Goal: Check status: Check status

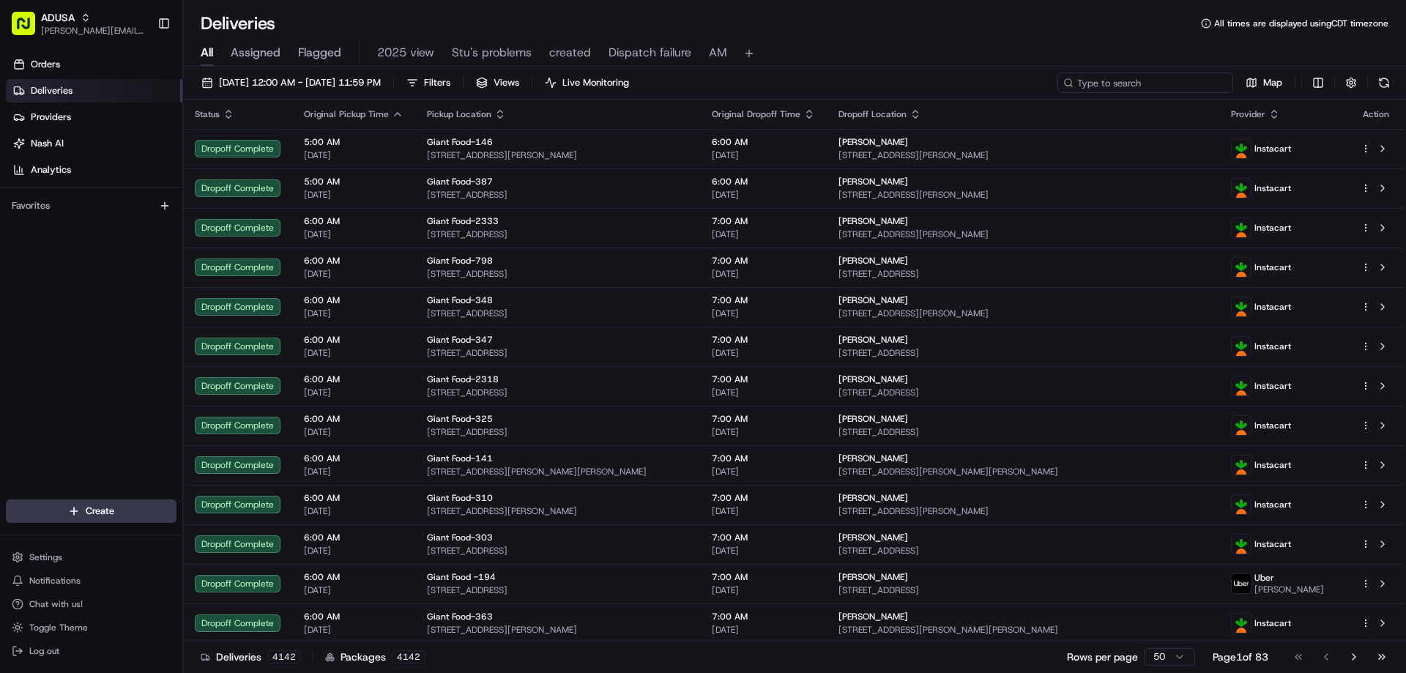
paste input "m705919046"
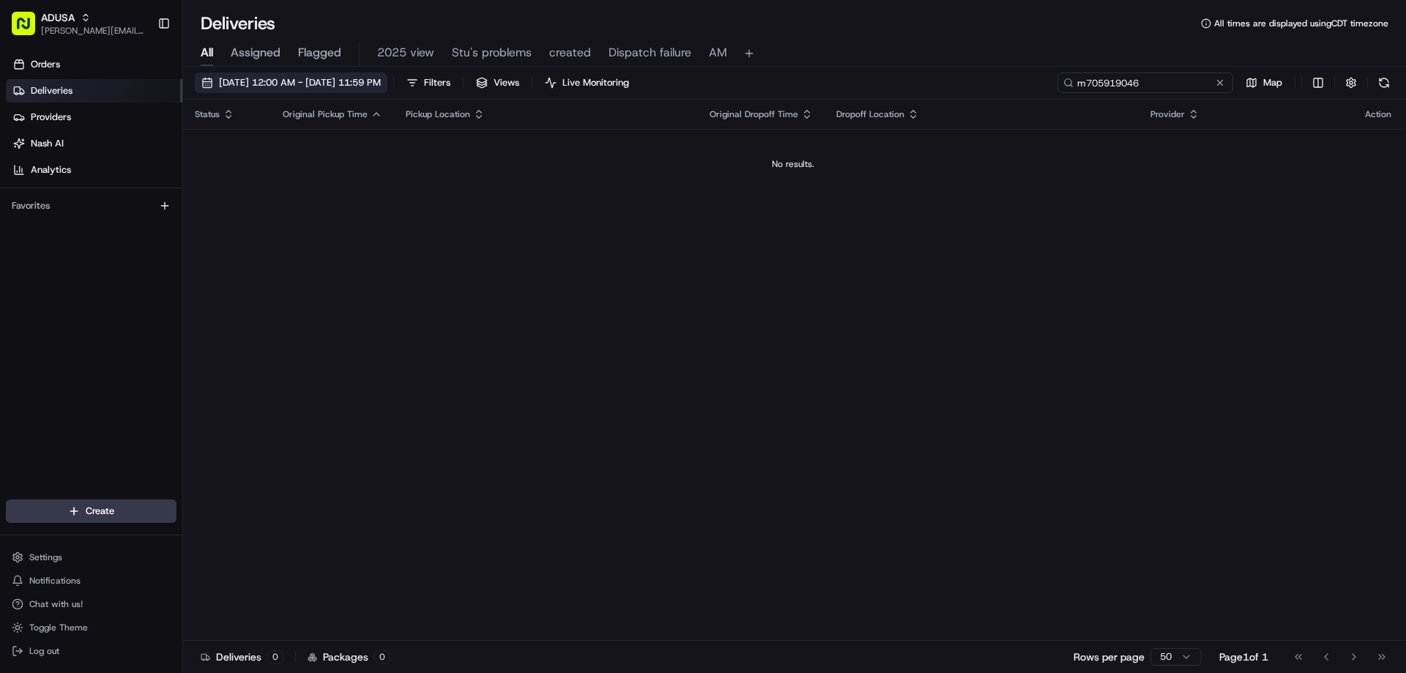
type input "m705919046"
click at [246, 85] on span "[DATE] 12:00 AM - [DATE] 11:59 PM" at bounding box center [300, 82] width 162 height 13
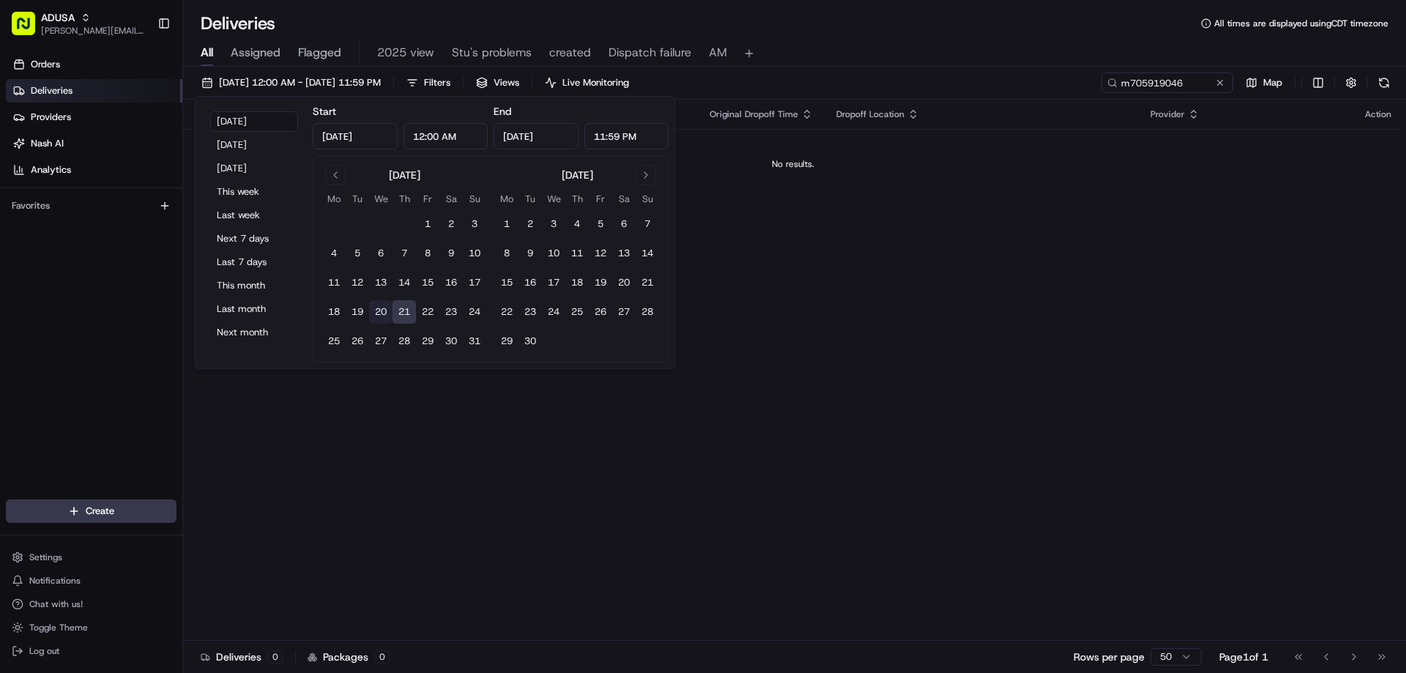
click at [382, 310] on button "20" at bounding box center [380, 311] width 23 height 23
type input "[DATE]"
click at [905, 47] on div "All Assigned Flagged 2025 view Stu's problems created Dispatch failure AM" at bounding box center [794, 54] width 1223 height 26
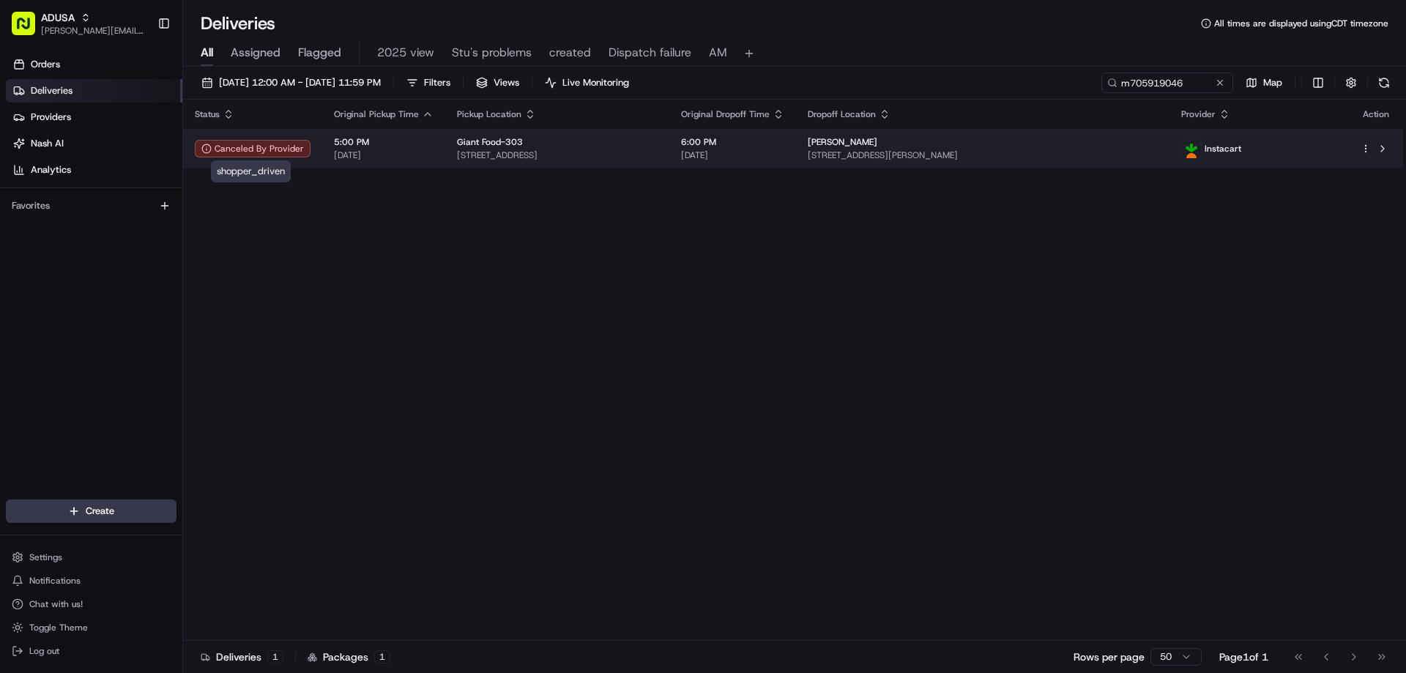
click at [236, 153] on div "Canceled By Provider" at bounding box center [253, 149] width 116 height 18
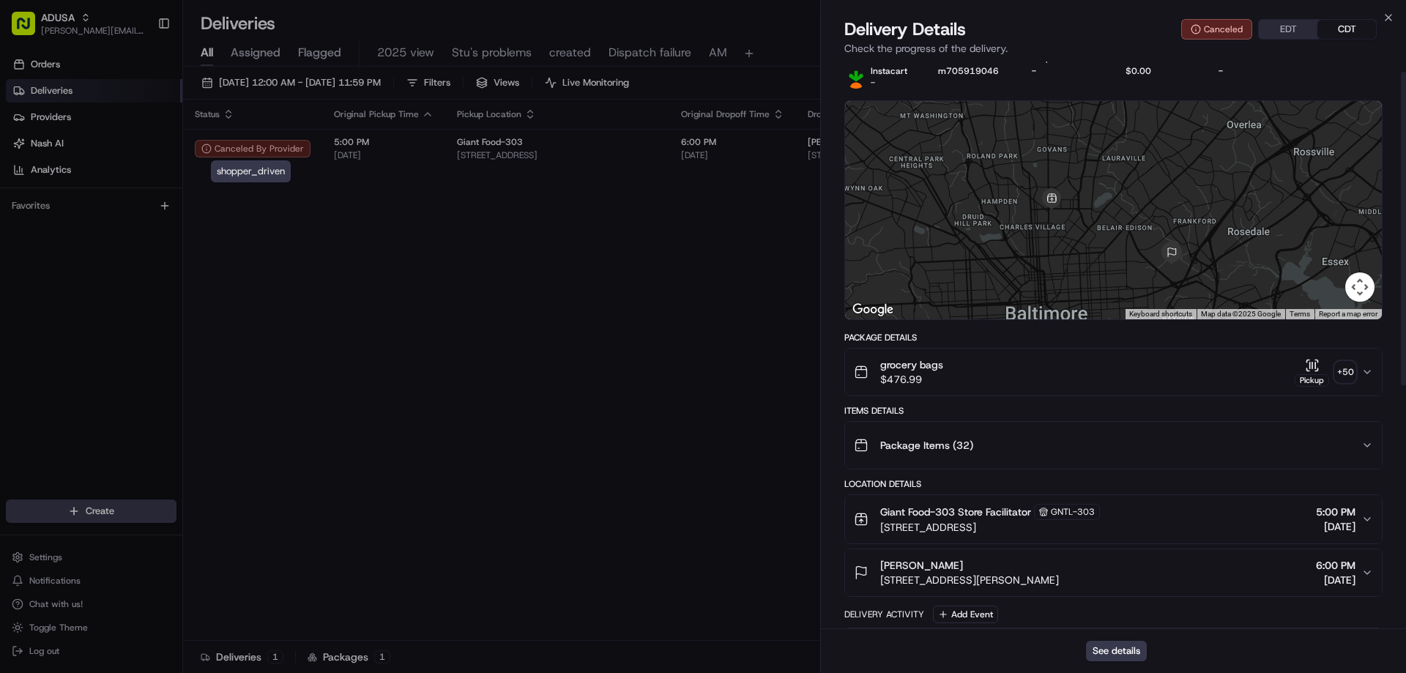
scroll to position [16, 0]
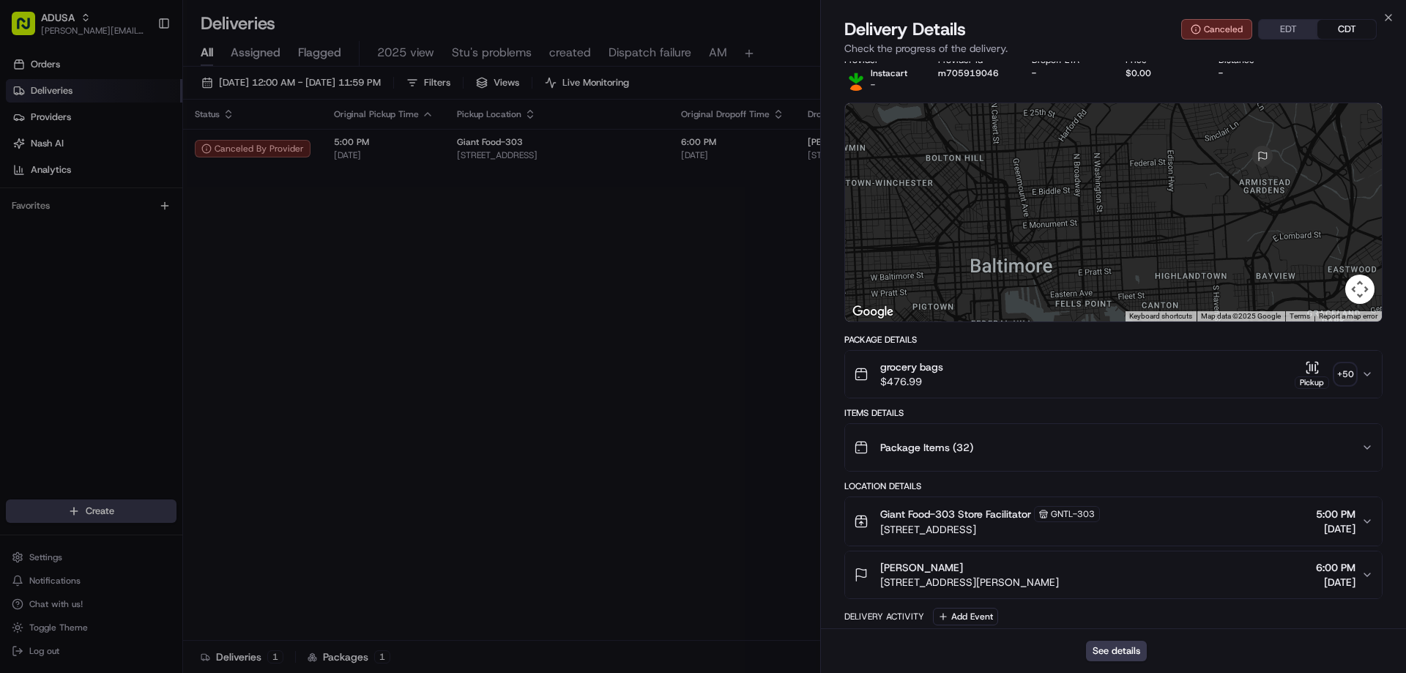
drag, startPoint x: 1135, startPoint y: 281, endPoint x: 1195, endPoint y: 171, distance: 125.8
click at [1195, 171] on div at bounding box center [1113, 212] width 537 height 218
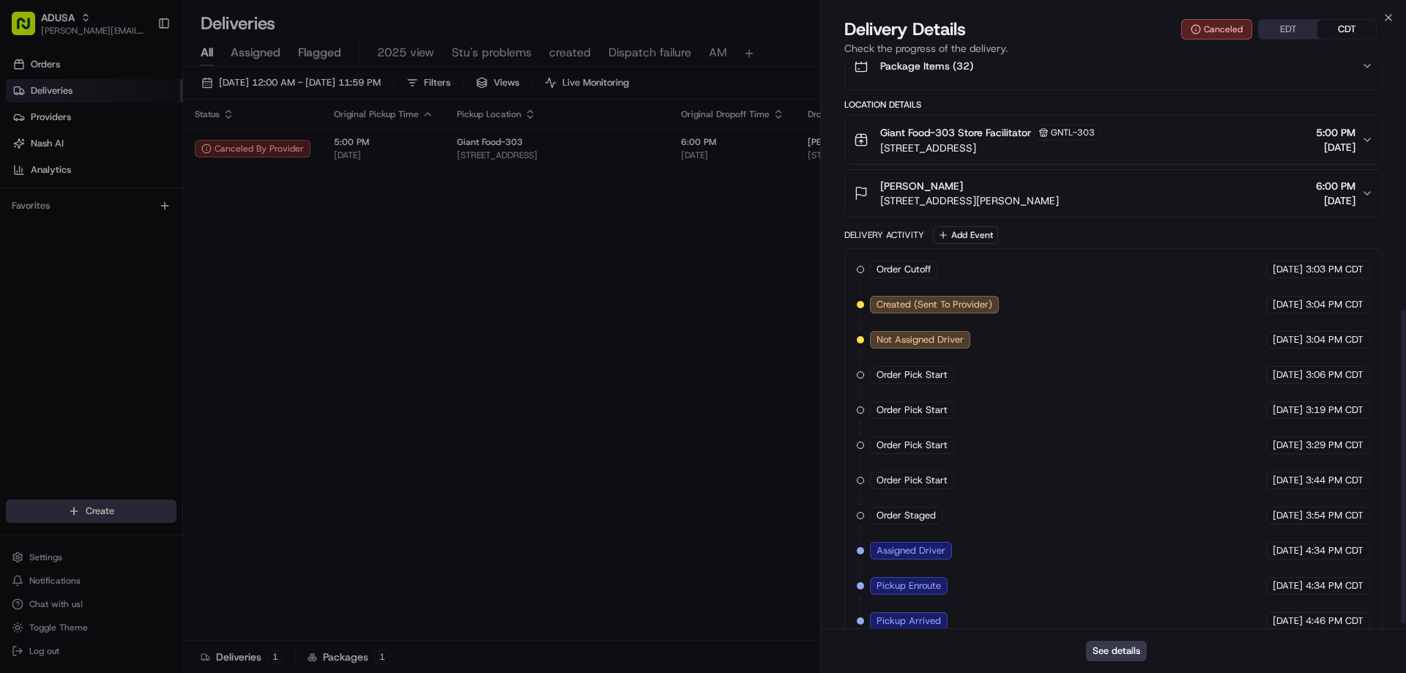
scroll to position [455, 0]
